Goal: Find specific page/section: Find specific page/section

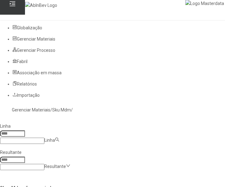
click at [177, 120] on div "Linha Linha Resultante Resultante" at bounding box center [222, 146] width 449 height 52
click at [44, 164] on input at bounding box center [22, 167] width 44 height 6
click at [180, 120] on div "Linha Linha Resultante Resultante" at bounding box center [222, 146] width 449 height 52
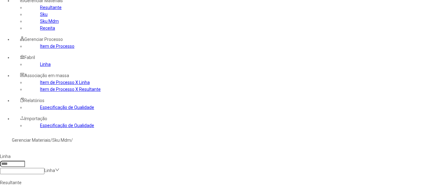
scroll to position [38, 0]
click at [55, 168] on nz-select-top-control "Linha" at bounding box center [27, 170] width 55 height 5
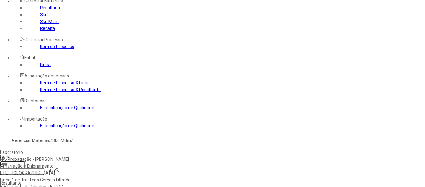
click at [59, 168] on icon at bounding box center [57, 170] width 4 height 4
click at [81, 163] on div "Amarração e Enlonamento" at bounding box center [40, 166] width 81 height 7
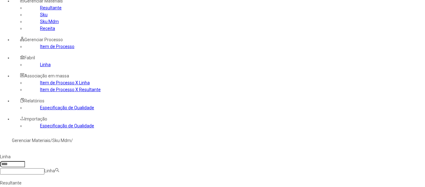
type input "****"
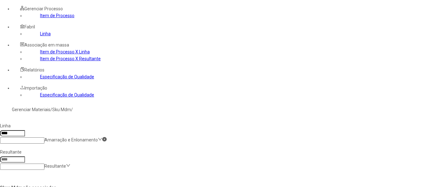
scroll to position [0, 0]
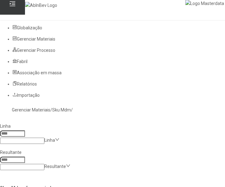
scroll to position [260, 0]
